Goal: Information Seeking & Learning: Learn about a topic

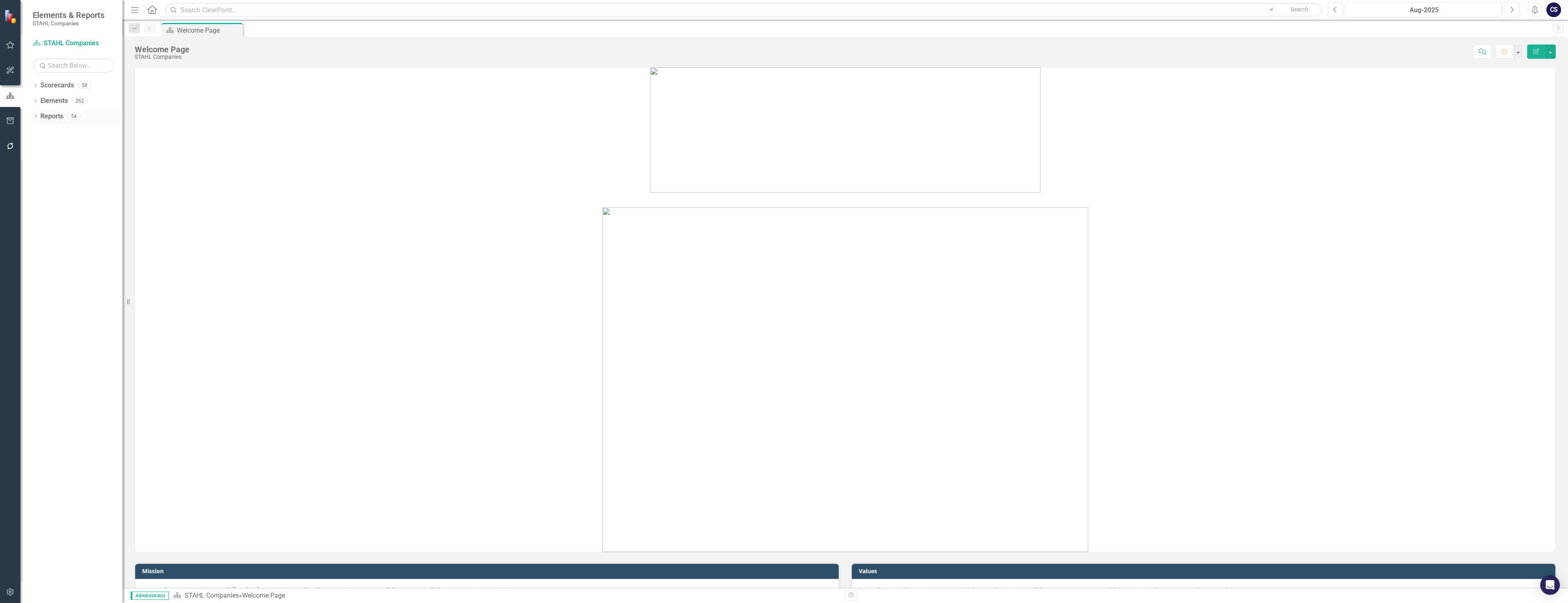
click at [57, 115] on link "Reports" at bounding box center [52, 116] width 23 height 9
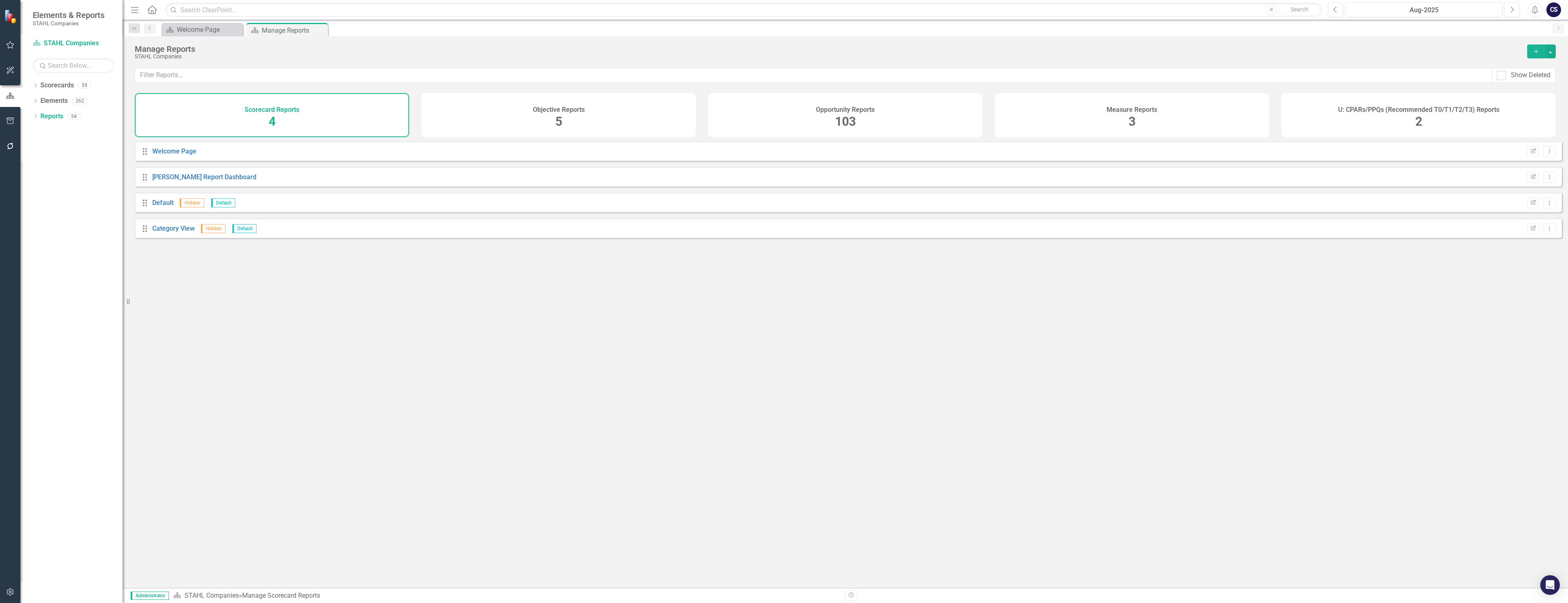
click at [819, 114] on div "Opportunity Reports 103" at bounding box center [845, 115] width 275 height 44
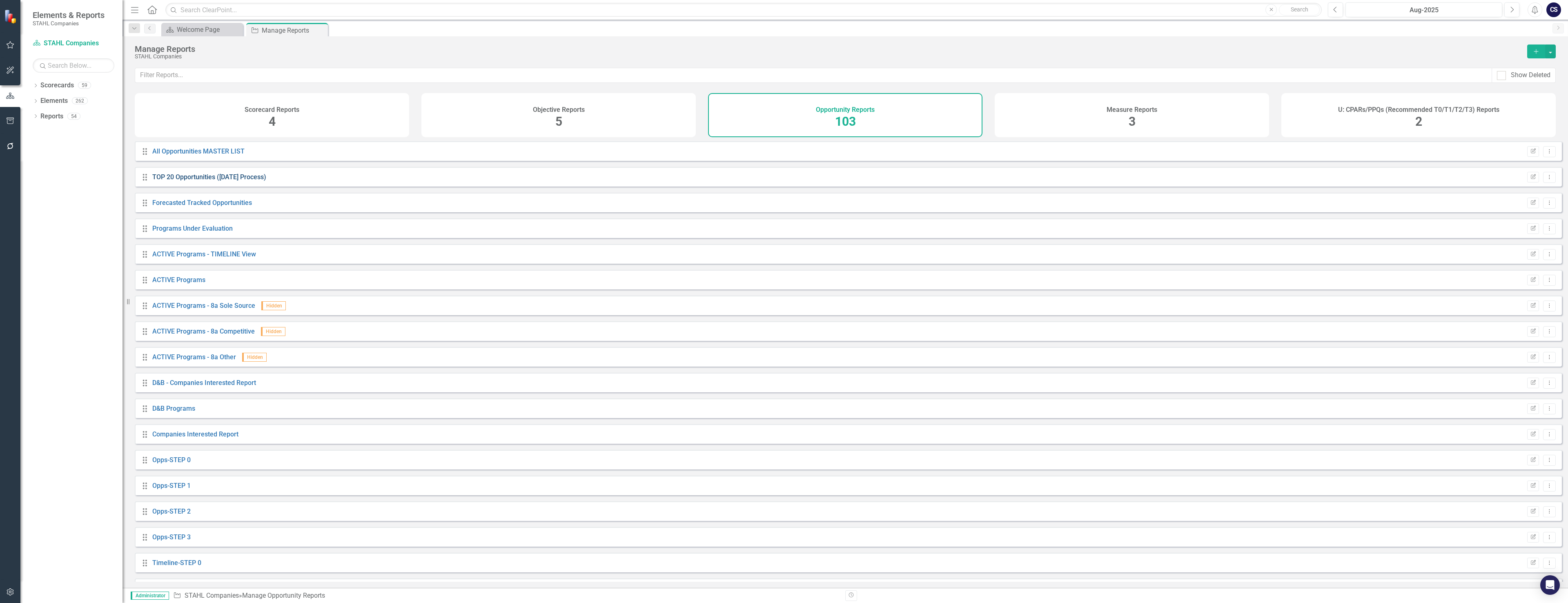
click at [173, 181] on link "TOP 20 Opportunities ([DATE] Process)" at bounding box center [209, 176] width 114 height 8
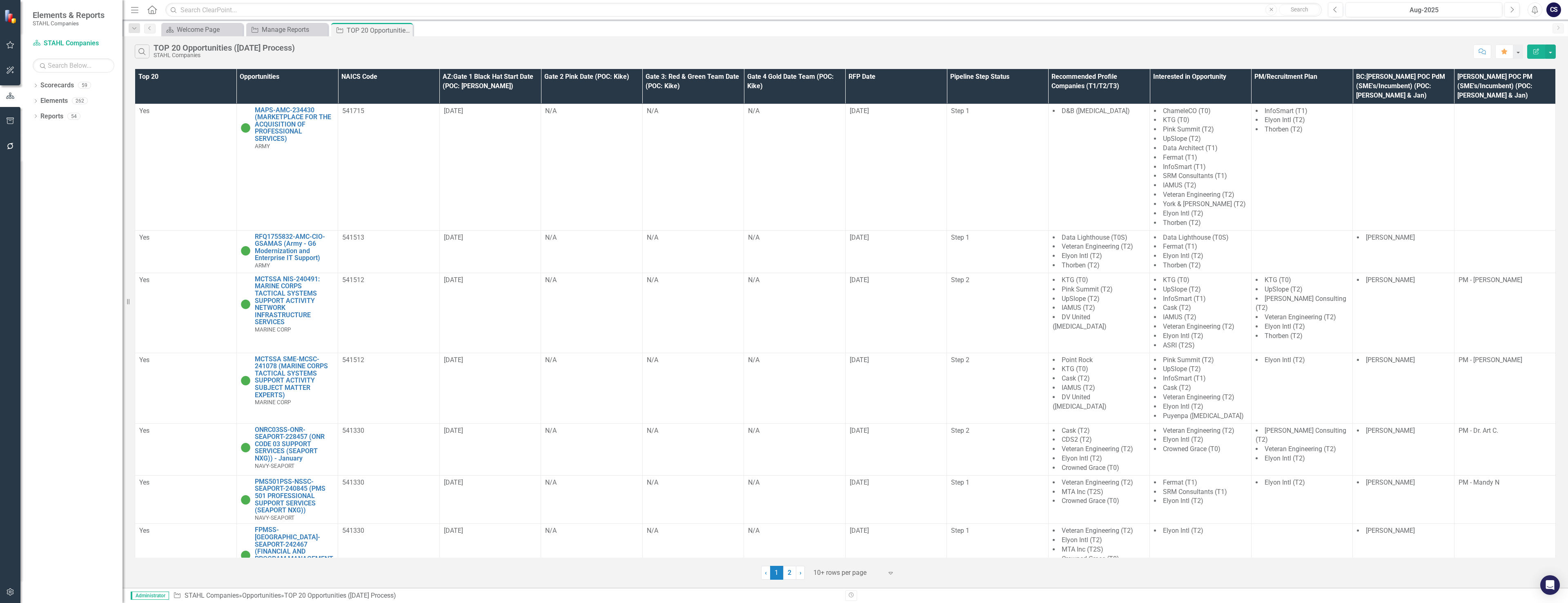
click at [889, 574] on icon "Expand" at bounding box center [890, 573] width 8 height 7
click at [849, 518] on div "25+ rows per page" at bounding box center [855, 518] width 77 height 9
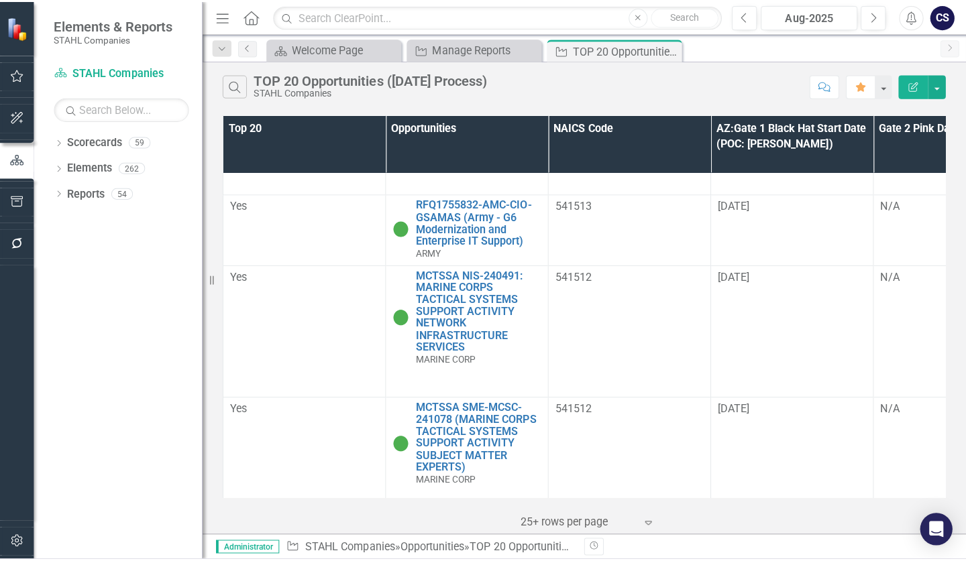
scroll to position [201, 0]
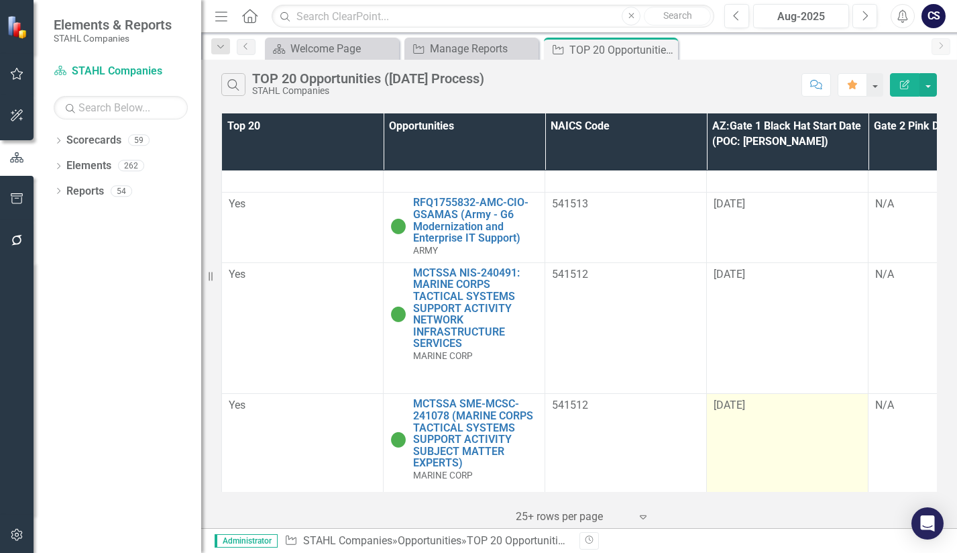
click at [717, 464] on td "[DATE]" at bounding box center [788, 452] width 162 height 116
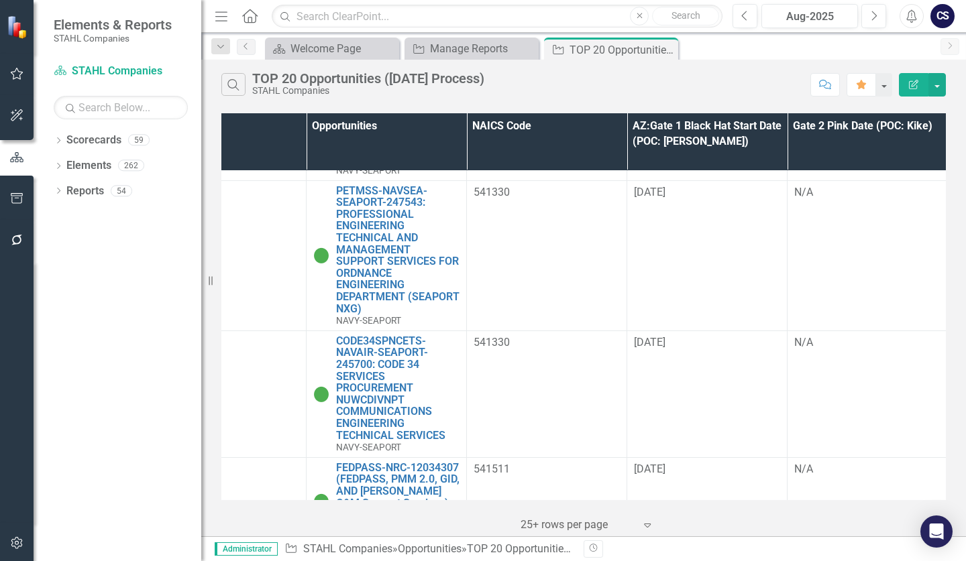
scroll to position [1275, 0]
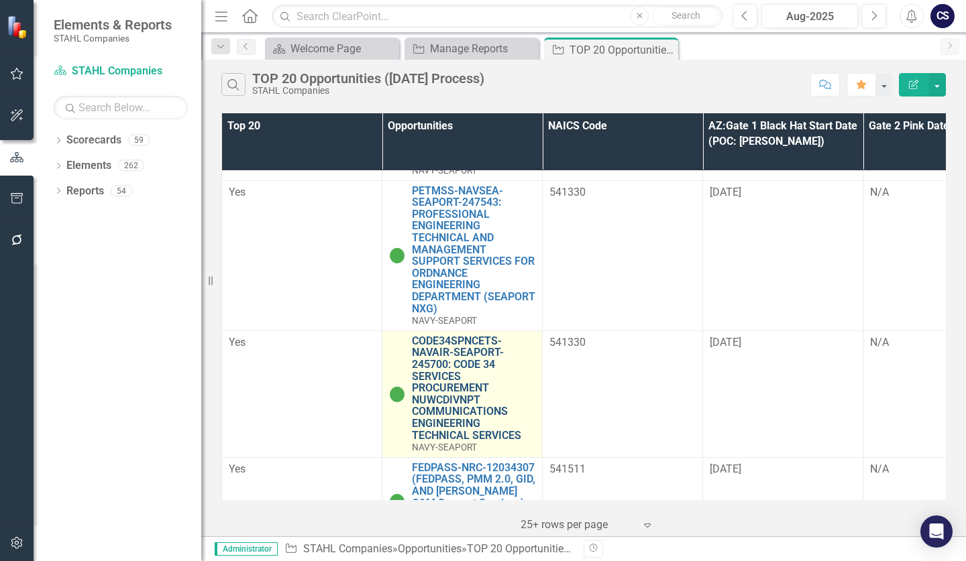
click at [443, 335] on link "CODE34SPNCETS-NAVAIR-SEAPORT-245700: CODE 34 SERVICES PROCUREMENT NUWCDIVNPT CO…" at bounding box center [473, 388] width 123 height 106
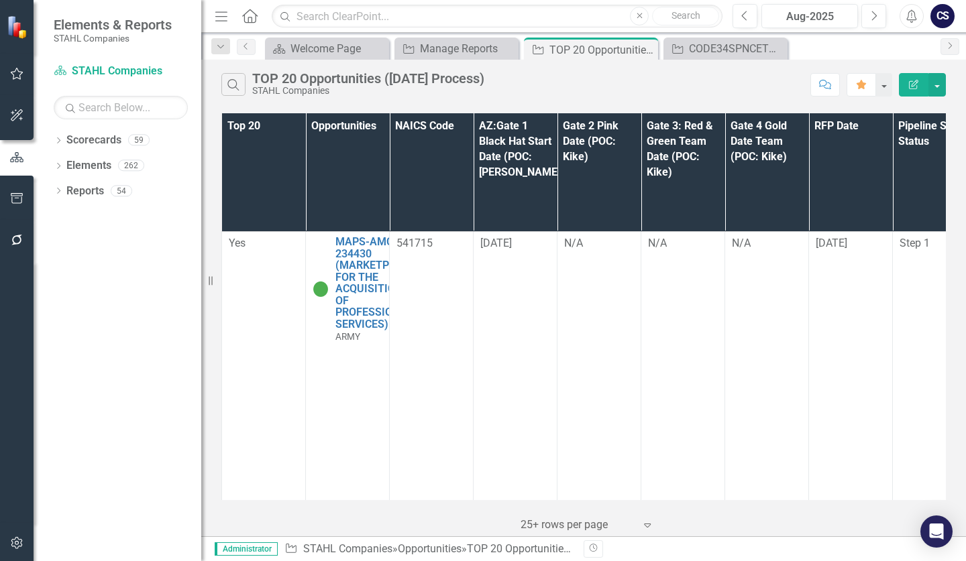
click at [536, 178] on th "AZ:Gate 1 Black Hat Start Date (POC: [PERSON_NAME])" at bounding box center [516, 172] width 84 height 118
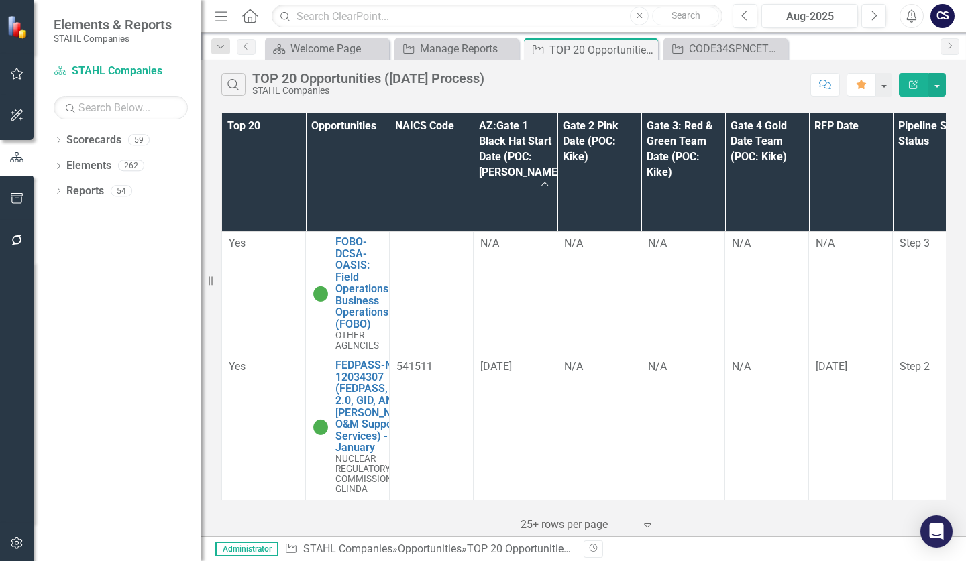
click at [539, 181] on th "AZ:Gate 1 Black Hat Start Date (POC: [PERSON_NAME]) Sort Ascending" at bounding box center [516, 172] width 84 height 118
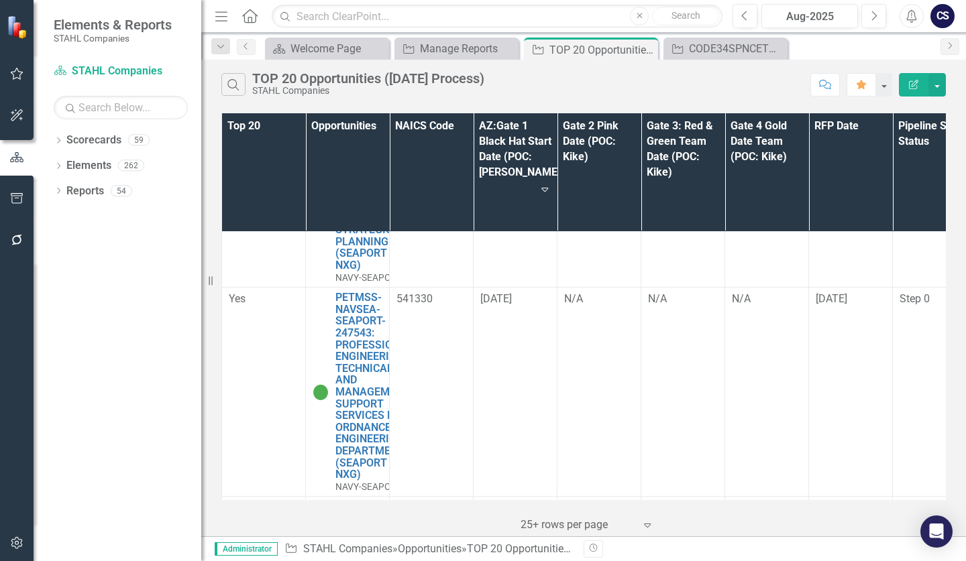
scroll to position [537, 0]
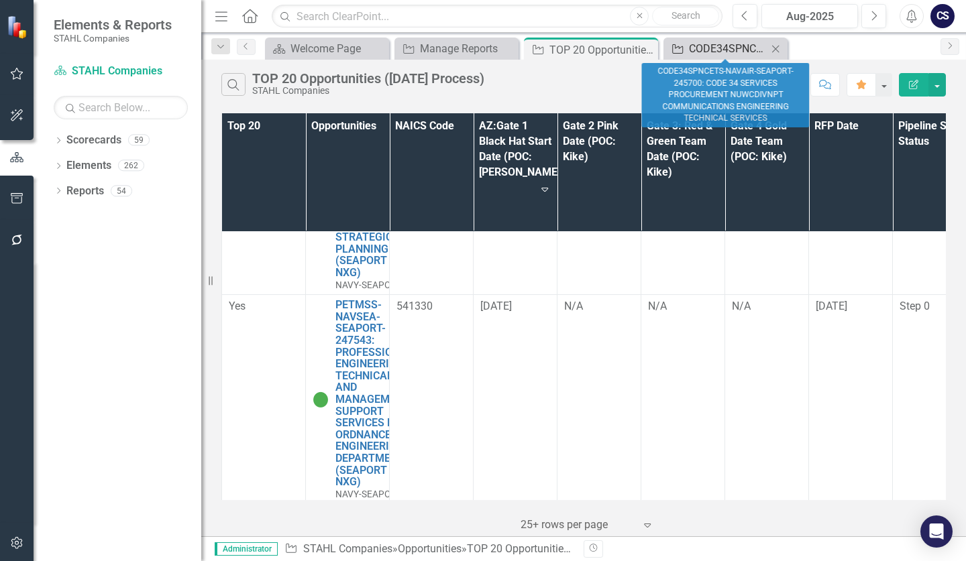
click at [716, 43] on div "CODE34SPNCETS-NAVAIR-SEAPORT-245700: CODE 34 SERVICES PROCUREMENT NUWCDIVNPT CO…" at bounding box center [728, 48] width 78 height 17
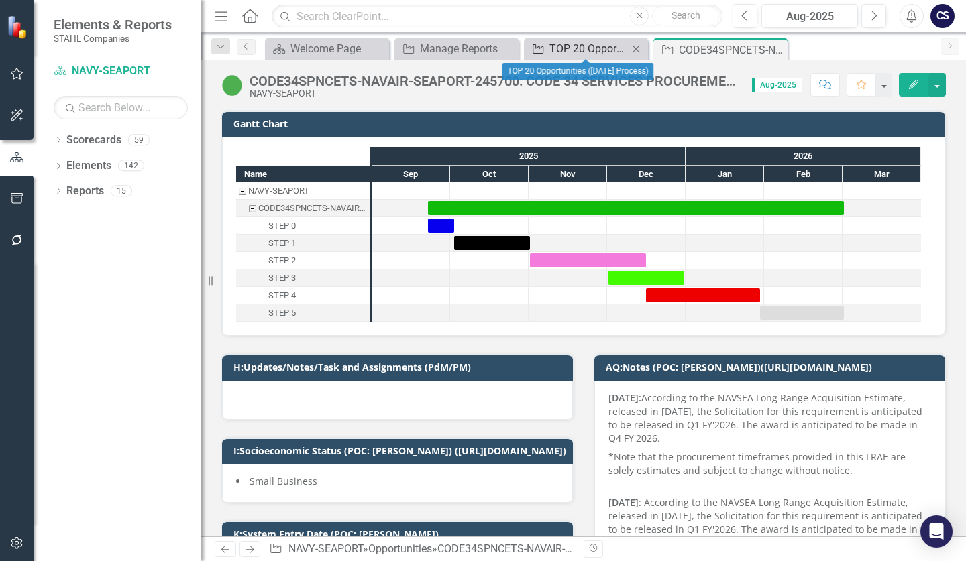
click at [607, 49] on div "TOP 20 Opportunities ([DATE] Process)" at bounding box center [588, 48] width 78 height 17
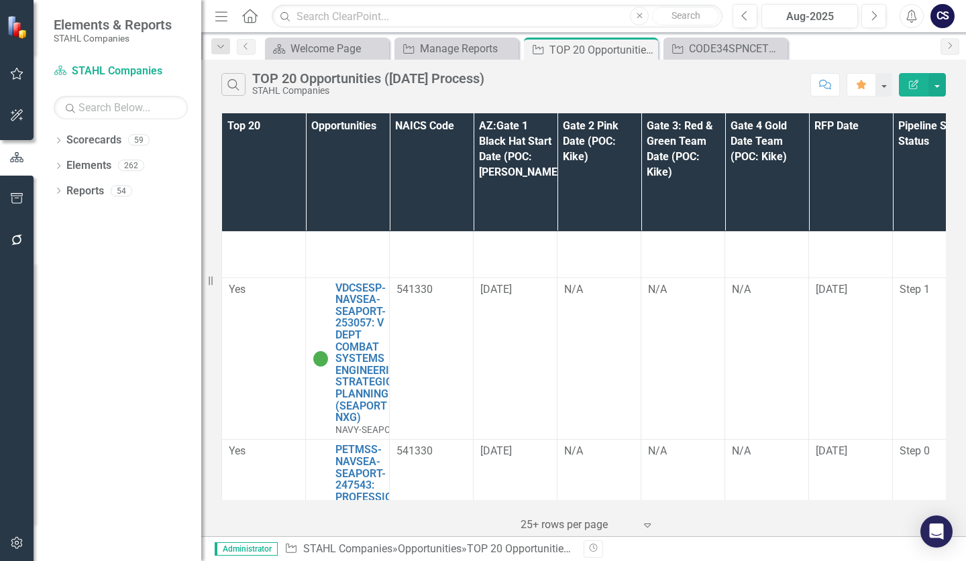
scroll to position [2012, 0]
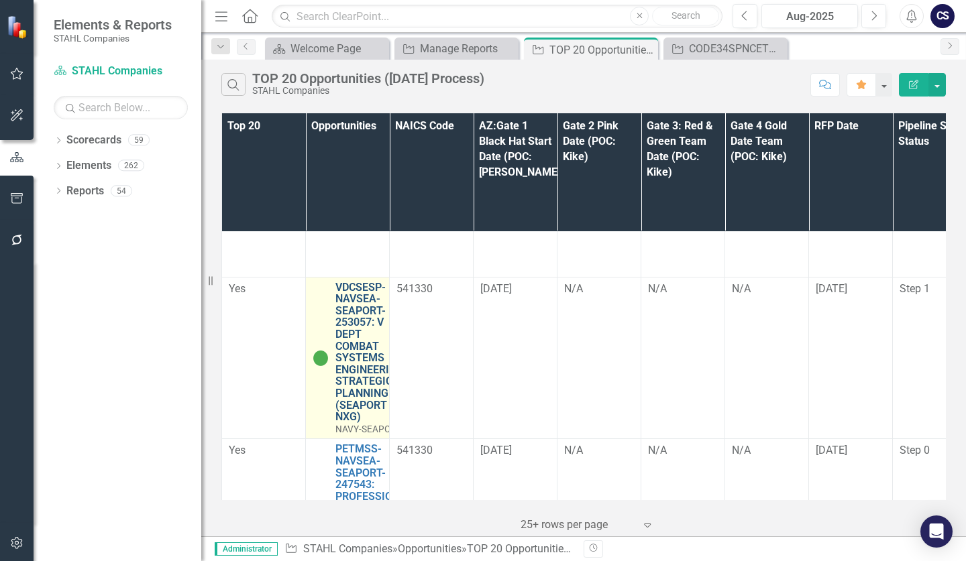
click at [356, 303] on link "VDCSESP-NAVSEA-SEAPORT-253057: V DEPT COMBAT SYSTEMS ENGINEERING STRATEGIC PLAN…" at bounding box center [369, 353] width 68 height 142
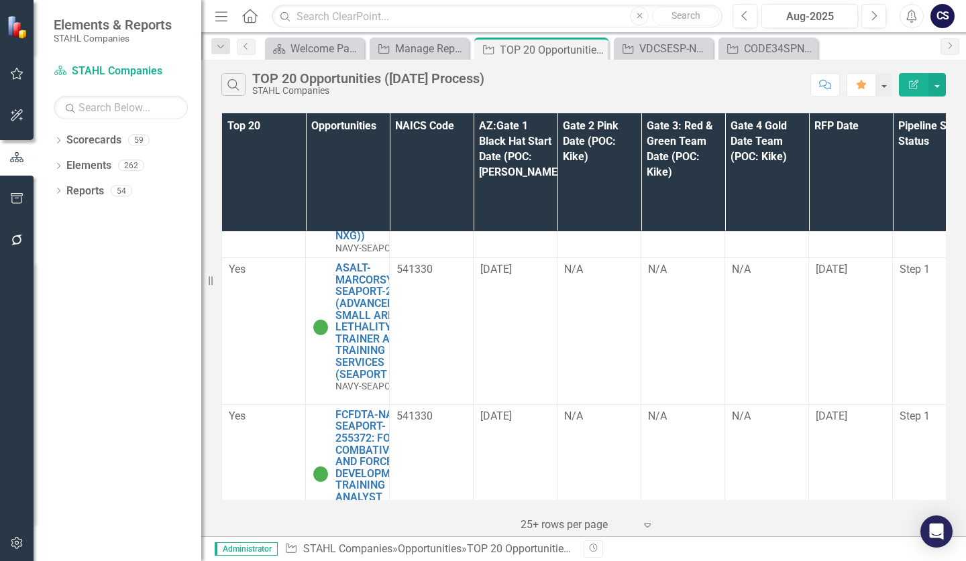
scroll to position [1677, 0]
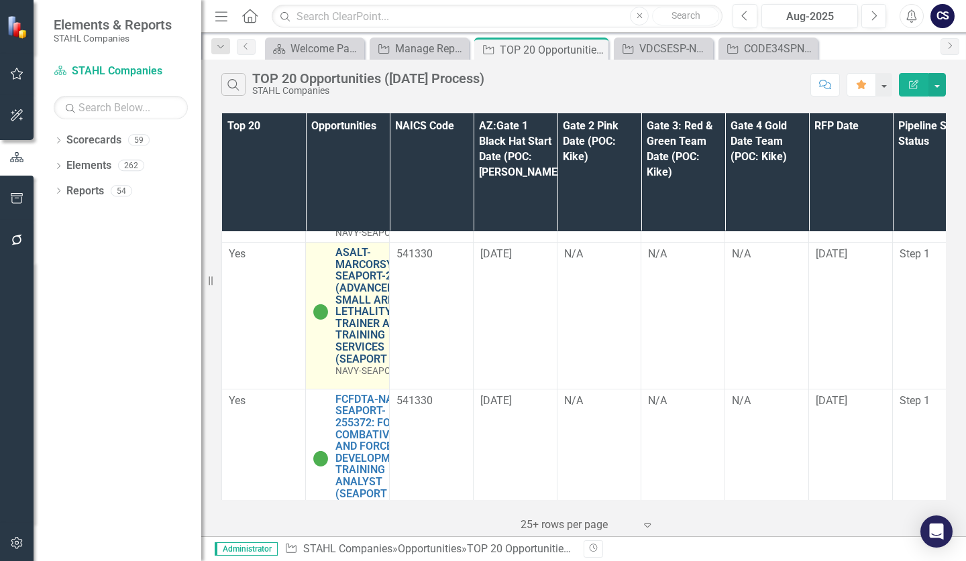
click at [354, 277] on link "ASALT-MARCORSYSCOM-SEAPORT-254866 (ADVANCED SMALL ARMS LETHALITY TRAINER ASALT …" at bounding box center [381, 306] width 92 height 118
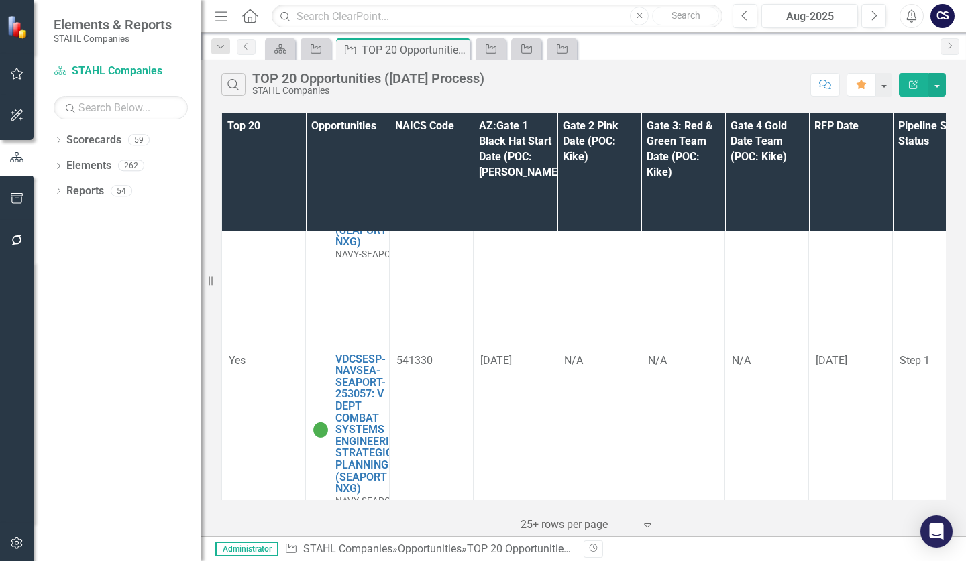
scroll to position [1945, 0]
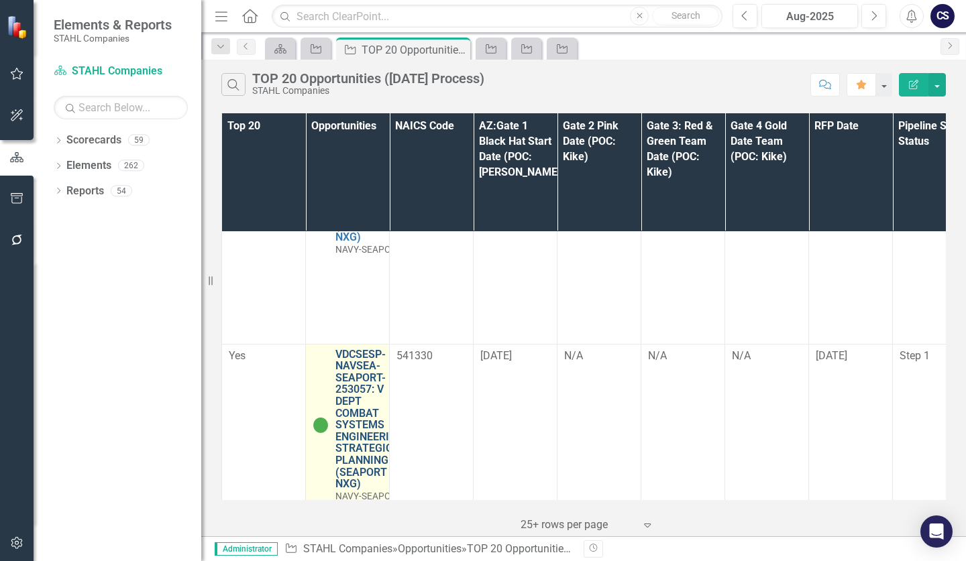
click at [348, 356] on link "VDCSESP-NAVSEA-SEAPORT-253057: V DEPT COMBAT SYSTEMS ENGINEERING STRATEGIC PLAN…" at bounding box center [369, 420] width 68 height 142
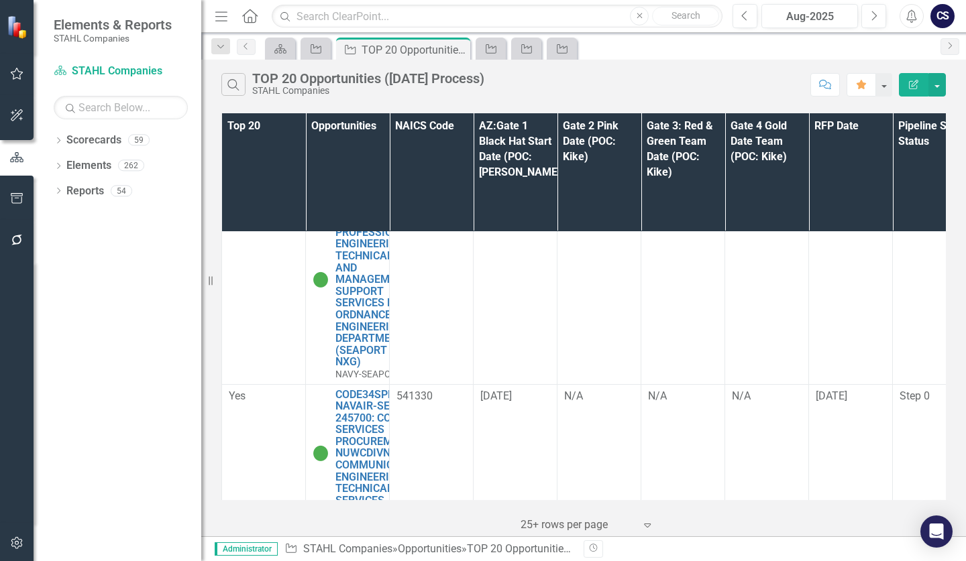
scroll to position [2348, 0]
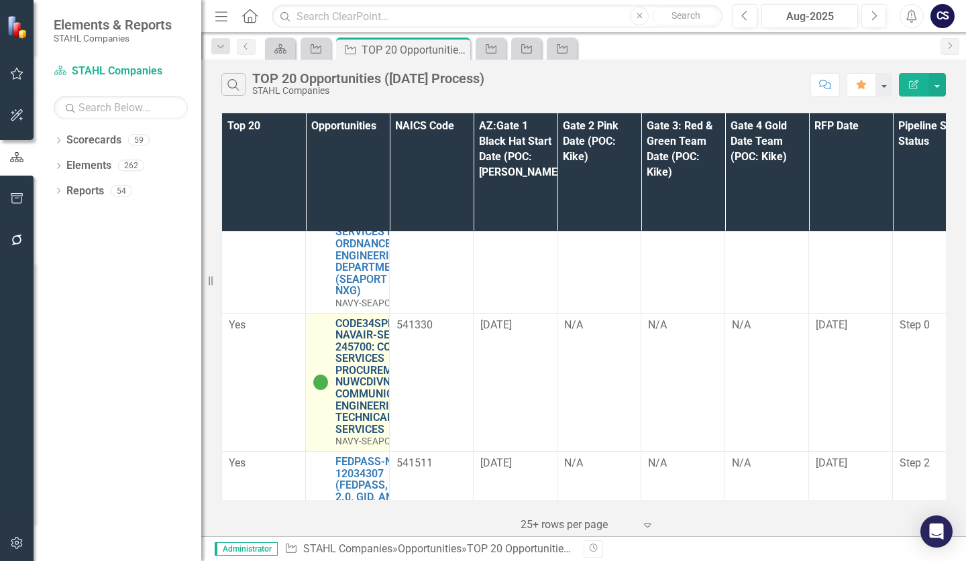
click at [370, 339] on link "CODE34SPNCETS-NAVAIR-SEAPORT-245700: CODE 34 SERVICES PROCUREMENT NUWCDIVNPT CO…" at bounding box center [383, 377] width 96 height 118
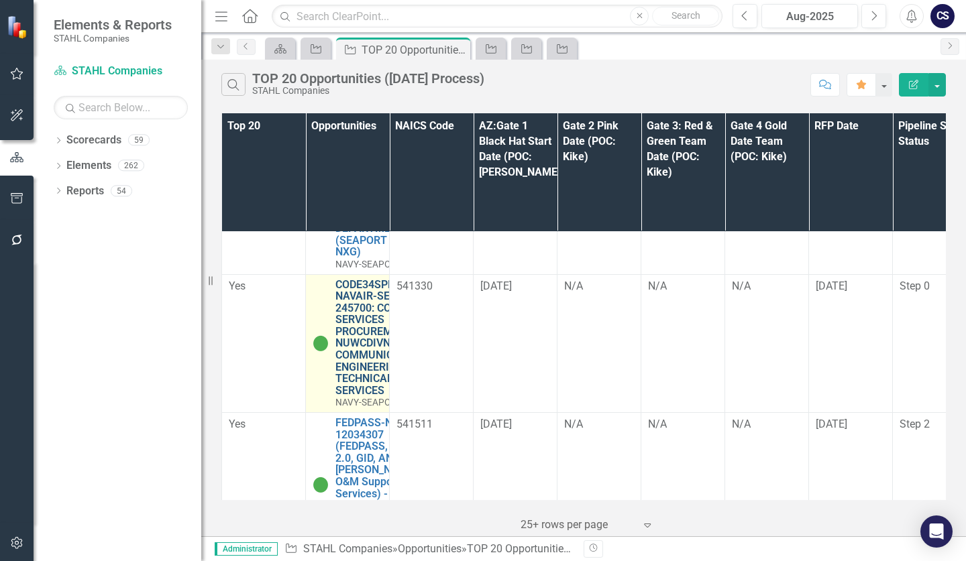
scroll to position [2348, 0]
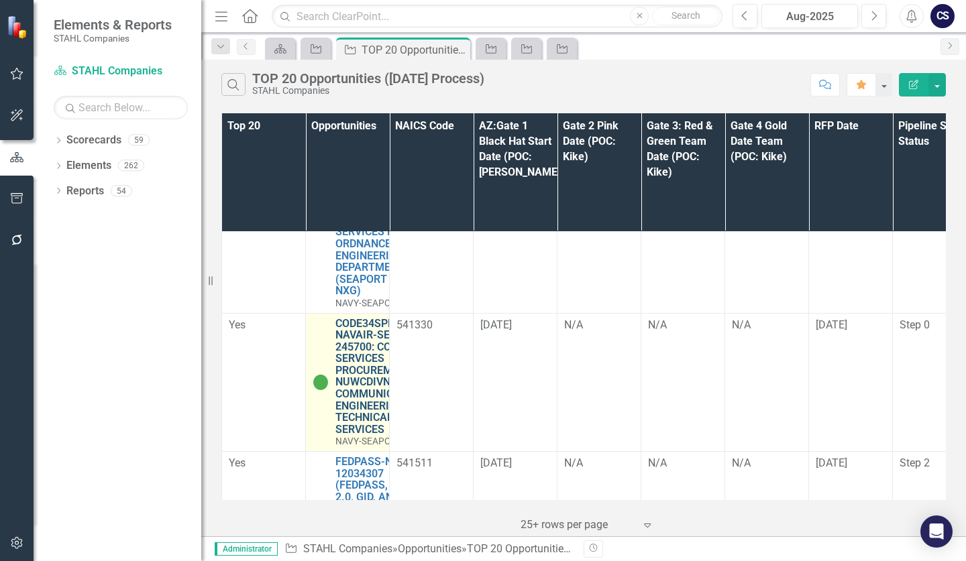
click at [351, 341] on link "CODE34SPNCETS-NAVAIR-SEAPORT-245700: CODE 34 SERVICES PROCUREMENT NUWCDIVNPT CO…" at bounding box center [383, 377] width 96 height 118
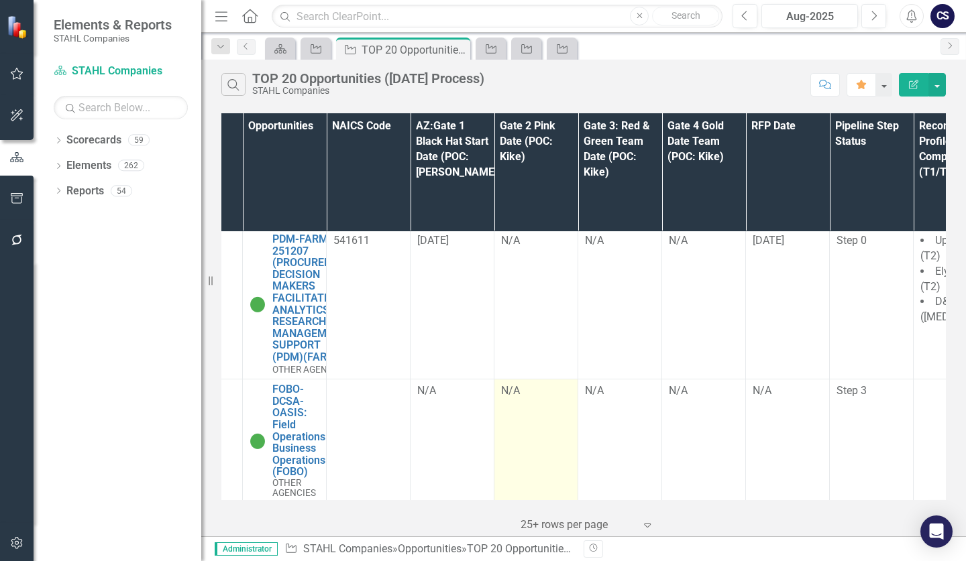
scroll to position [3188, 29]
